Goal: Book appointment/travel/reservation

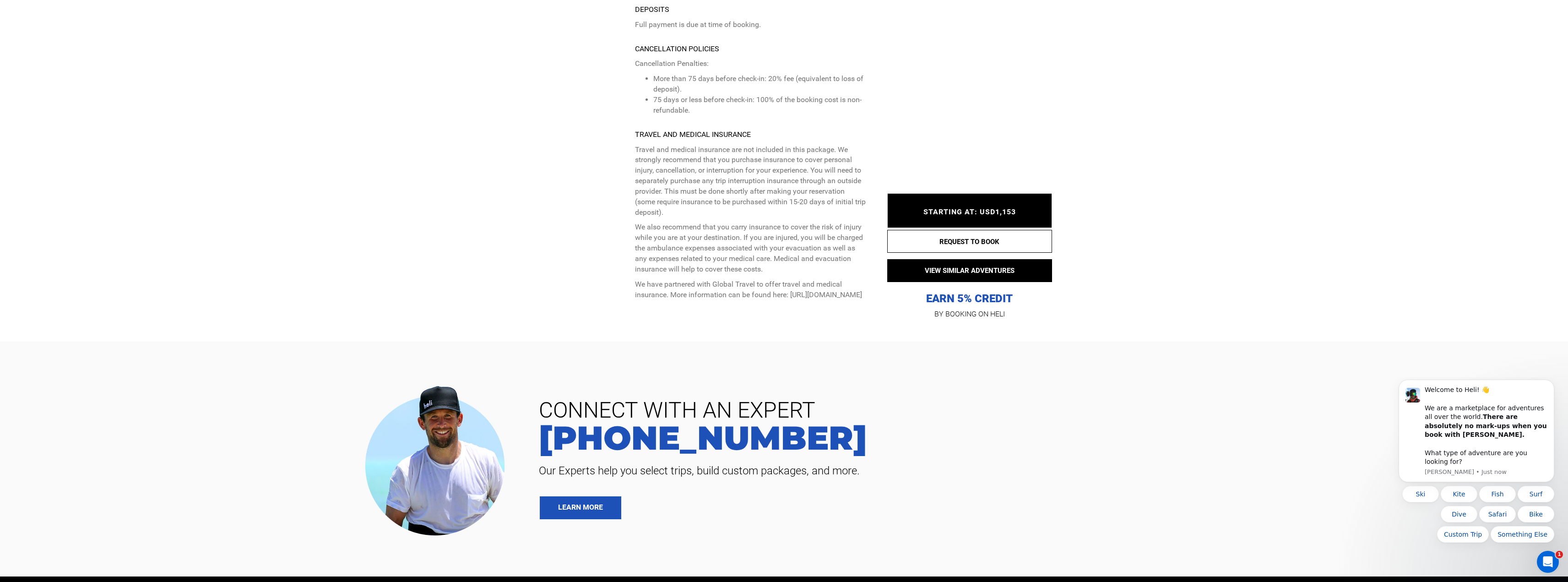
scroll to position [4852, 0]
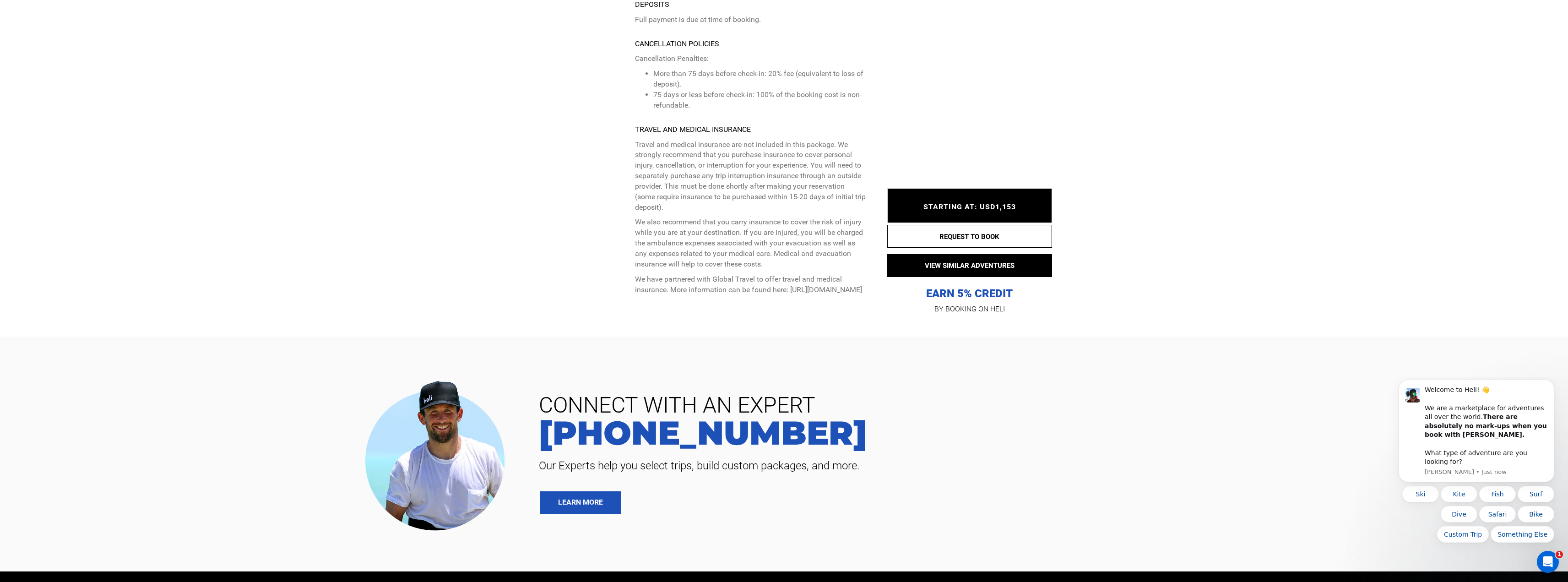
click at [977, 202] on span "STARTING AT: USD1,153" at bounding box center [970, 206] width 93 height 8
click at [985, 225] on button "REQUEST TO BOOK" at bounding box center [969, 236] width 165 height 23
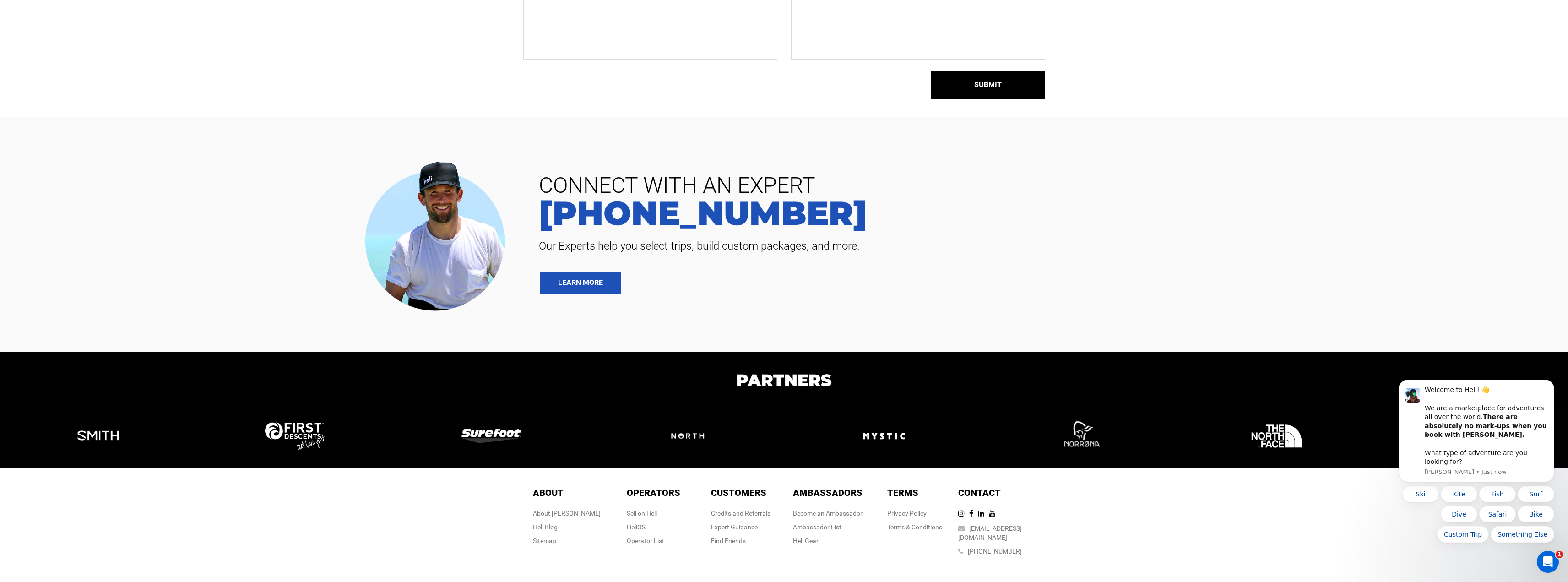
scroll to position [262, 0]
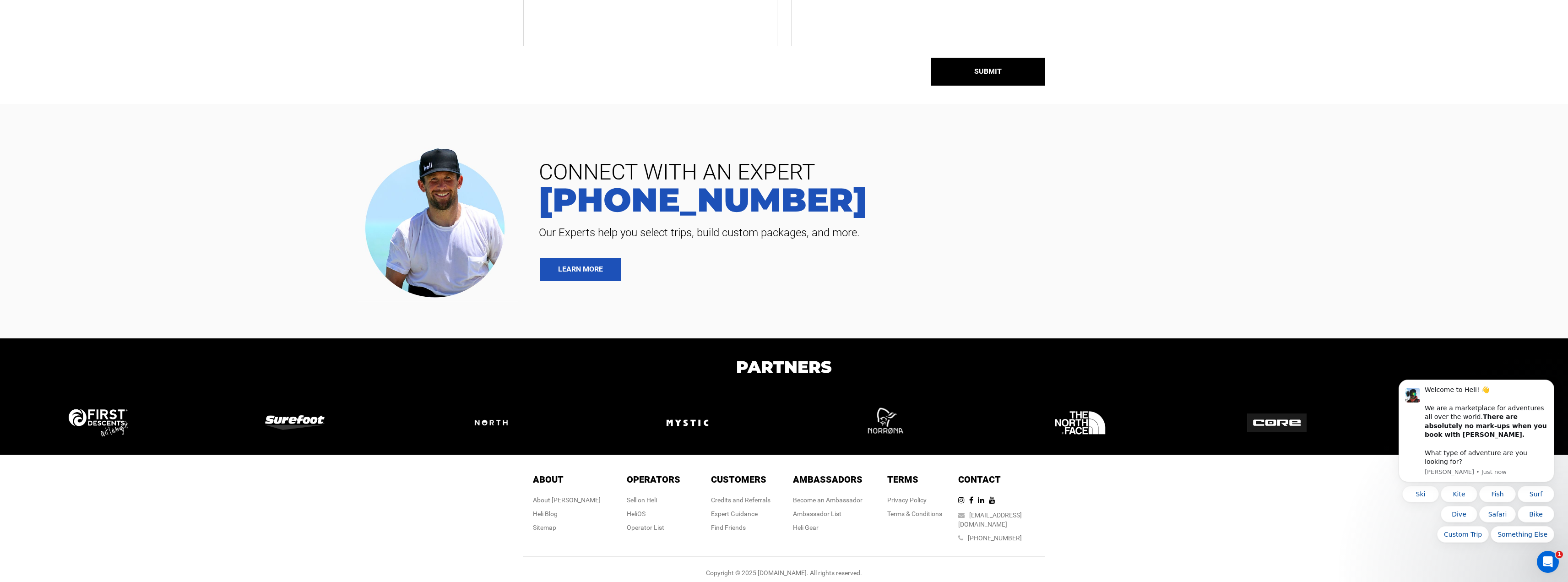
drag, startPoint x: 846, startPoint y: 234, endPoint x: 841, endPoint y: 233, distance: 5.1
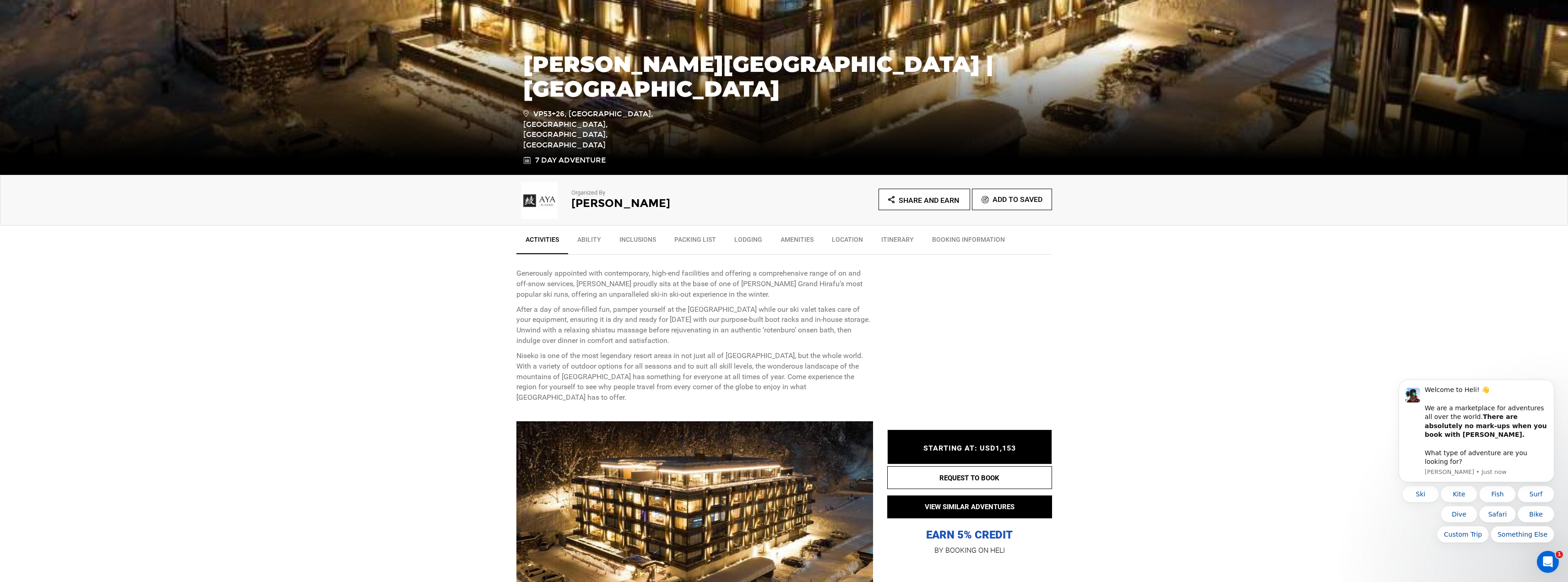
scroll to position [133, 0]
click at [588, 238] on link "Ability" at bounding box center [589, 241] width 42 height 23
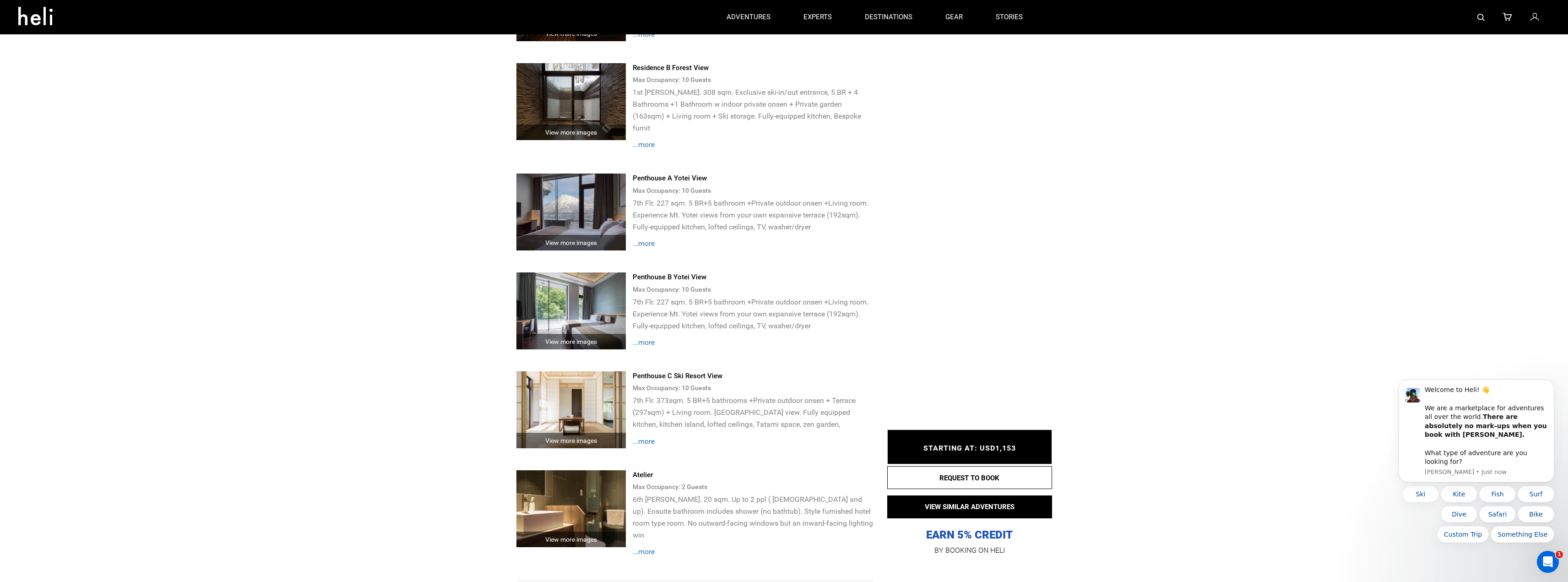
scroll to position [2683, 0]
drag, startPoint x: 682, startPoint y: 265, endPoint x: 728, endPoint y: 274, distance: 46.9
click at [728, 274] on div "Penthouse B Yotei View Max Occupancy: 10 Guest s 7th Flr. 227 sqm. 5 BR+5 bathr…" at bounding box center [756, 318] width 247 height 90
click at [745, 273] on div "Penthouse B Yotei View" at bounding box center [753, 278] width 240 height 10
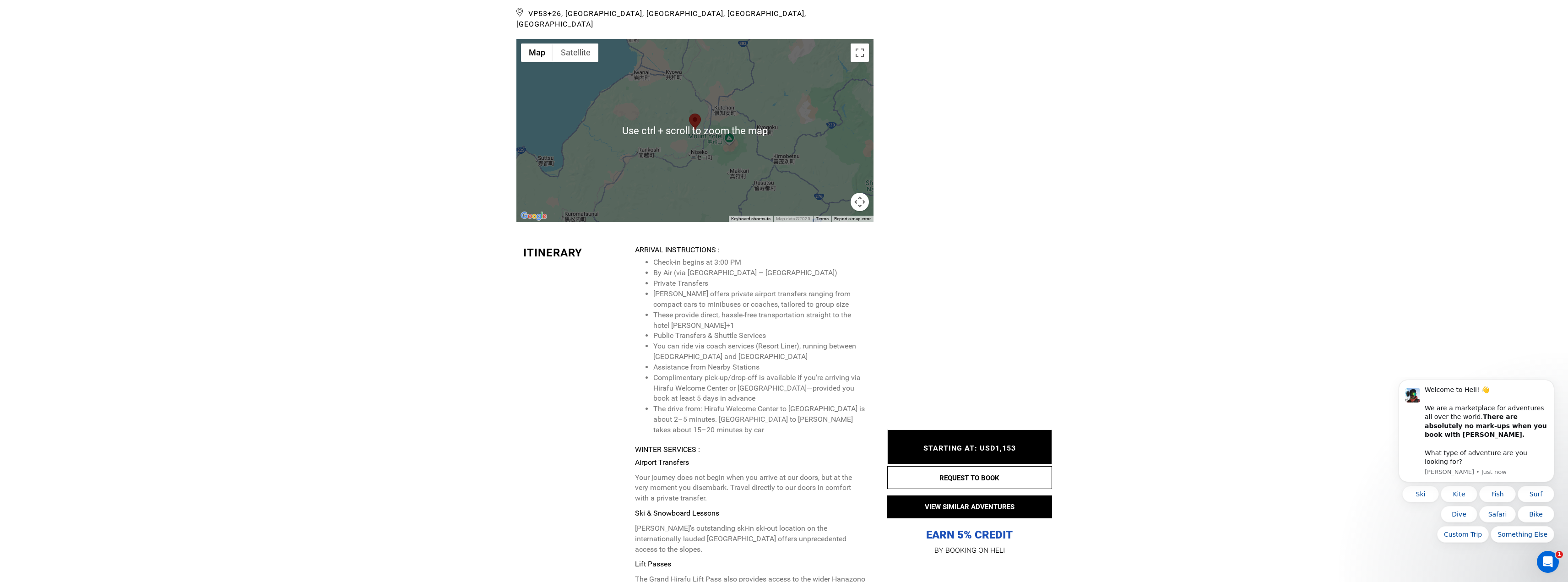
scroll to position [3370, 0]
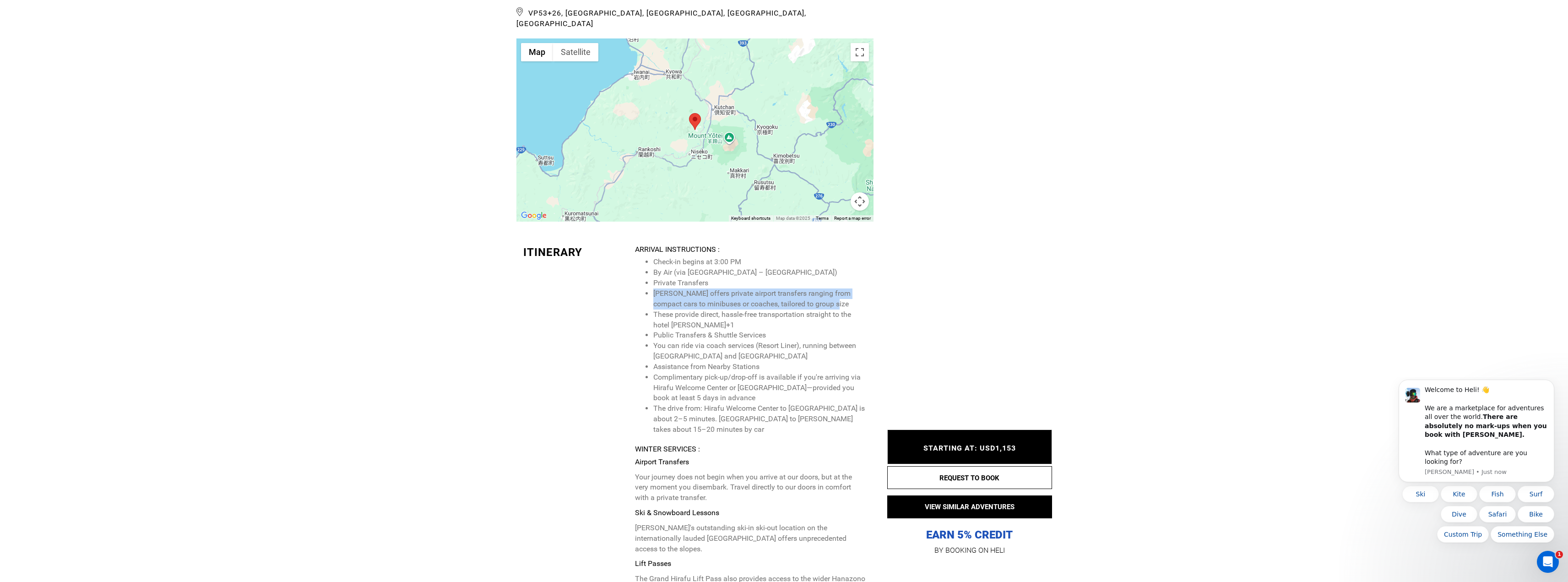
drag, startPoint x: 654, startPoint y: 248, endPoint x: 865, endPoint y: 255, distance: 211.1
click at [865, 289] on li "[PERSON_NAME] offers private airport transfers ranging from compact cars to min…" at bounding box center [760, 298] width 213 height 21
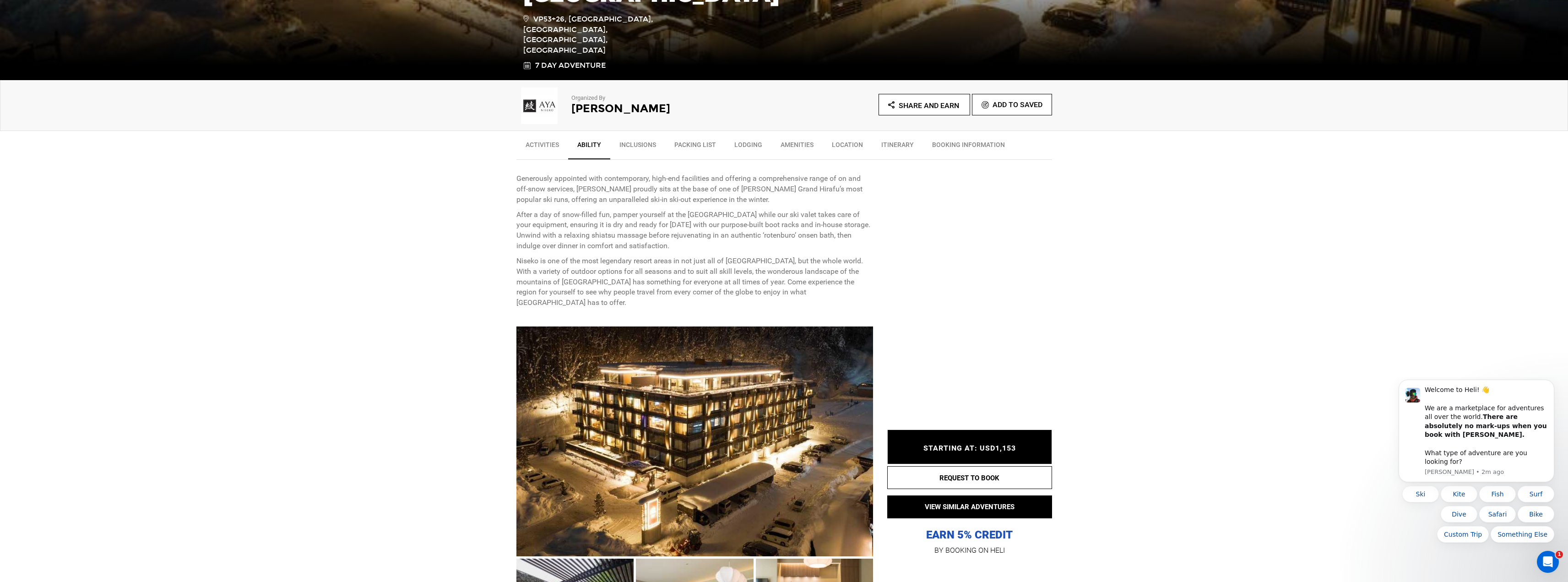
scroll to position [228, 0]
click at [904, 142] on link "Itinerary" at bounding box center [897, 147] width 51 height 23
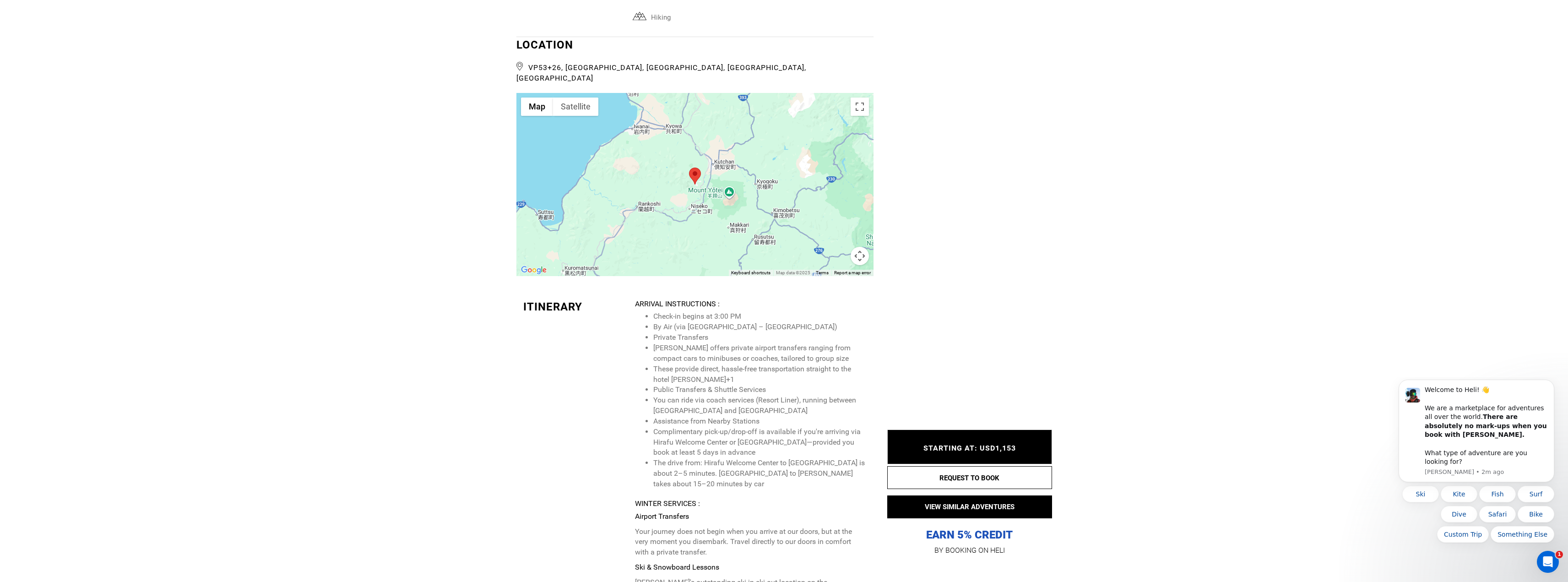
scroll to position [3519, 0]
